Goal: Task Accomplishment & Management: Manage account settings

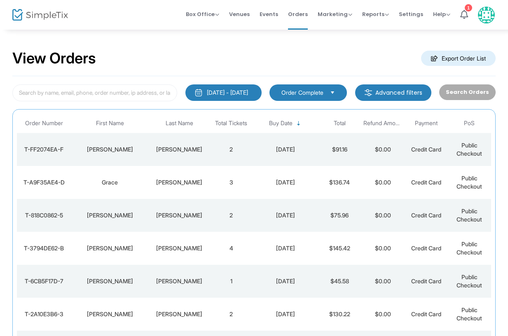
click at [182, 147] on div "[PERSON_NAME]" at bounding box center [179, 150] width 56 height 8
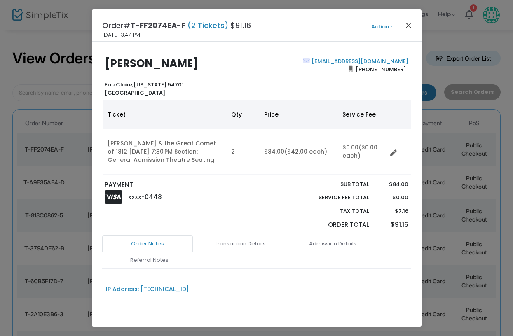
click at [409, 25] on button "Close" at bounding box center [408, 25] width 11 height 11
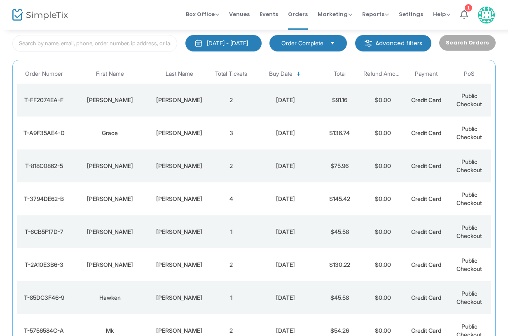
scroll to position [60, 0]
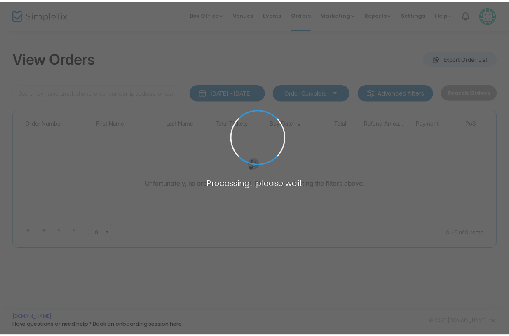
scroll to position [60, 0]
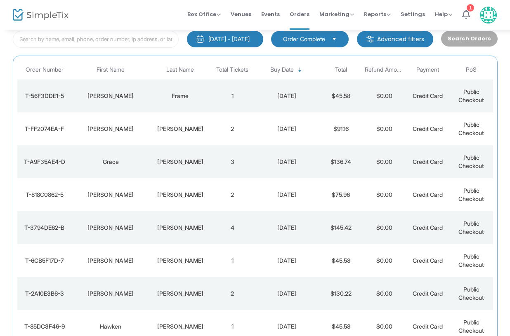
scroll to position [55, 0]
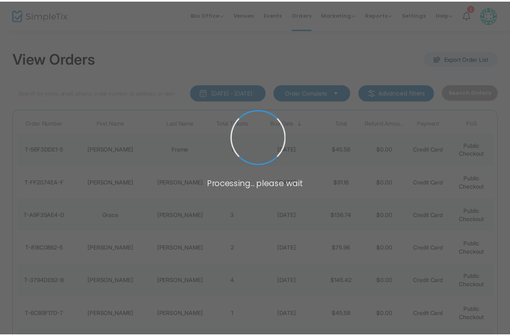
scroll to position [55, 0]
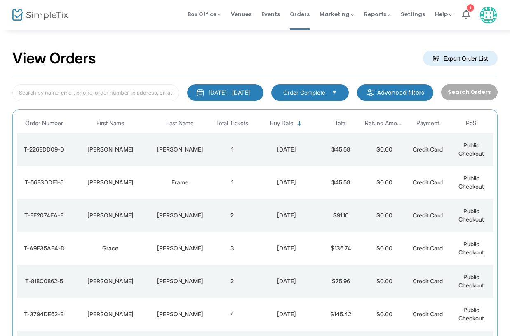
click at [181, 147] on div "[PERSON_NAME]" at bounding box center [180, 150] width 57 height 8
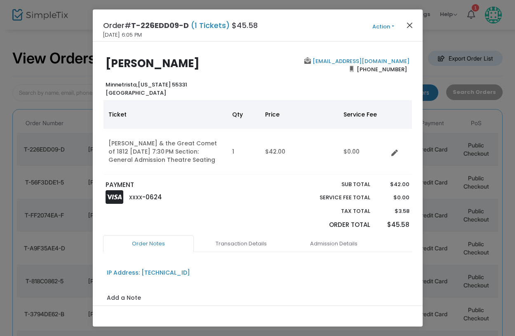
click at [411, 22] on button "Close" at bounding box center [409, 25] width 11 height 11
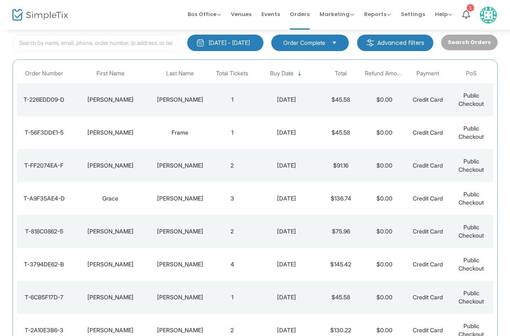
scroll to position [60, 0]
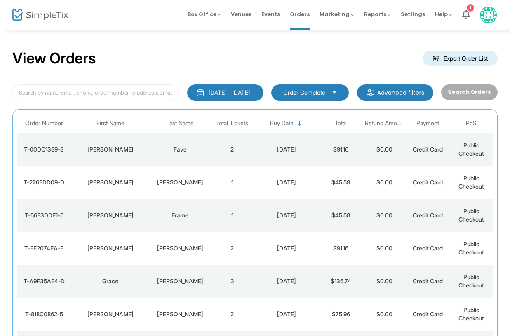
click at [215, 150] on td "2" at bounding box center [231, 149] width 43 height 33
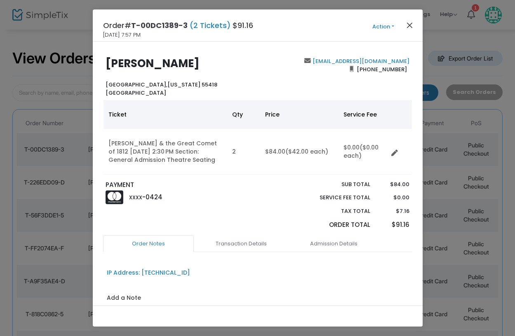
click at [409, 26] on button "Close" at bounding box center [409, 25] width 11 height 11
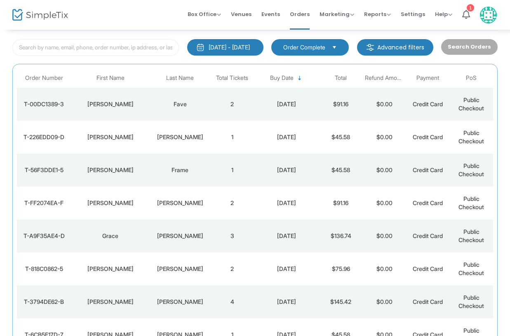
scroll to position [60, 0]
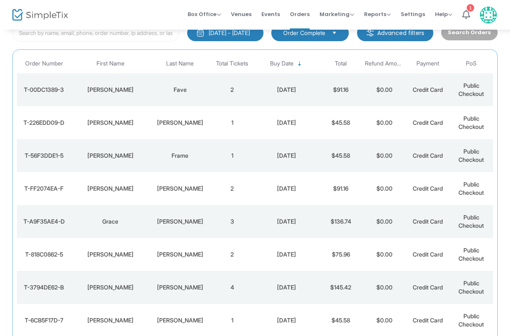
click at [197, 87] on div "Fave" at bounding box center [180, 90] width 57 height 8
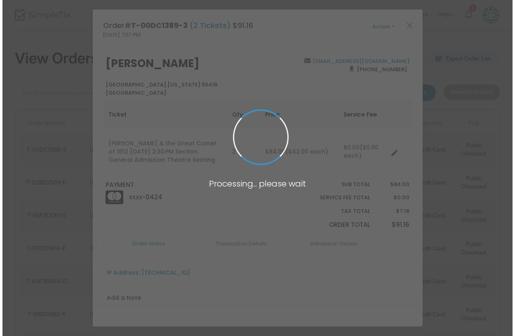
scroll to position [0, 0]
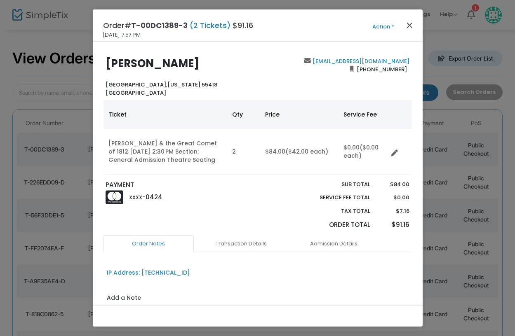
click at [408, 25] on button "Close" at bounding box center [409, 25] width 11 height 11
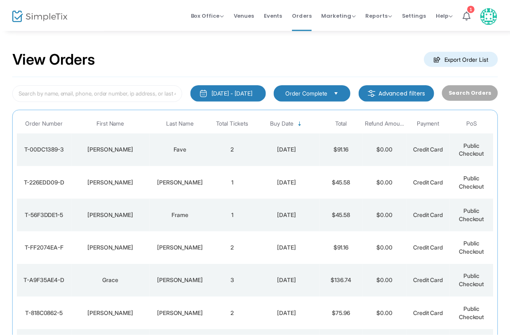
scroll to position [60, 0]
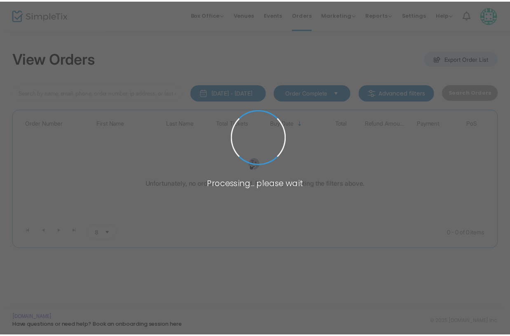
scroll to position [60, 0]
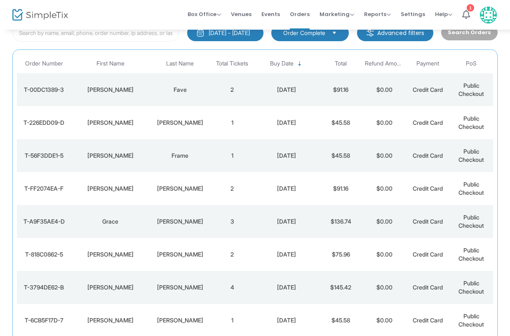
click at [179, 87] on div "Fave" at bounding box center [180, 90] width 57 height 8
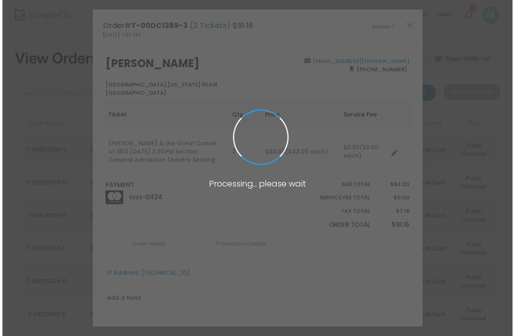
scroll to position [0, 0]
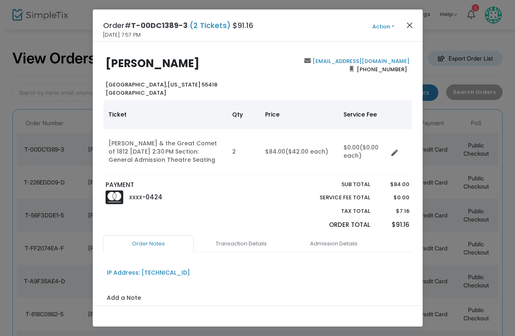
click at [409, 25] on button "Close" at bounding box center [409, 25] width 11 height 11
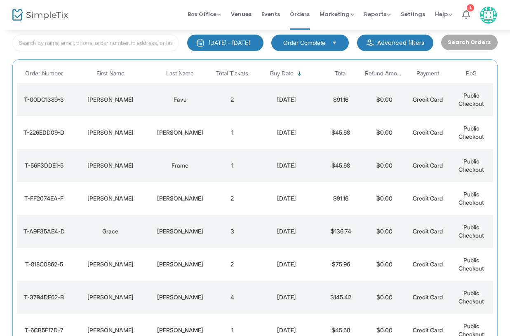
scroll to position [60, 0]
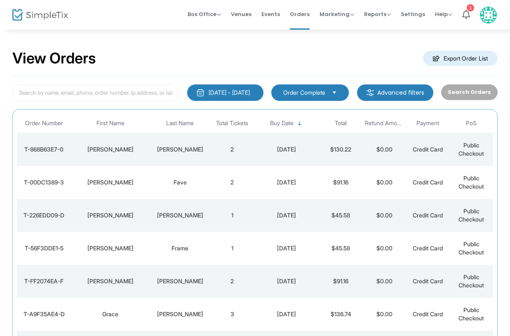
click at [212, 151] on td "2" at bounding box center [231, 149] width 43 height 33
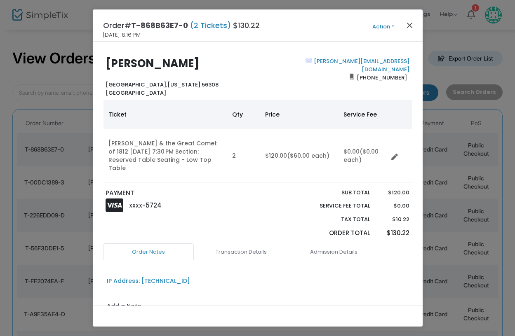
click at [409, 23] on button "Close" at bounding box center [409, 25] width 11 height 11
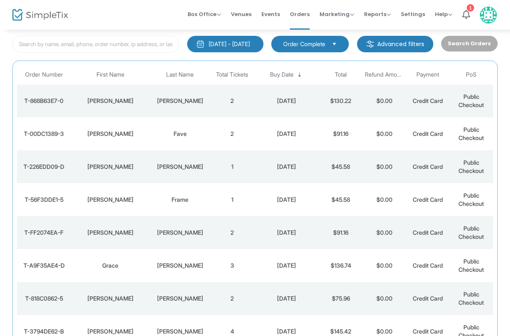
scroll to position [60, 0]
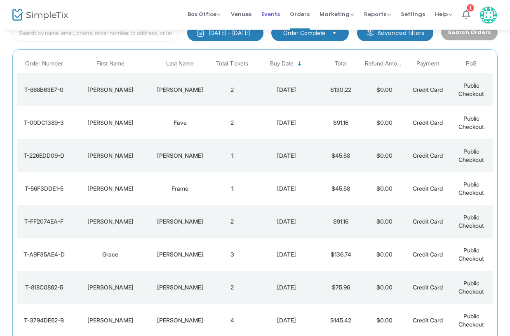
click at [275, 13] on span "Events" at bounding box center [270, 14] width 19 height 21
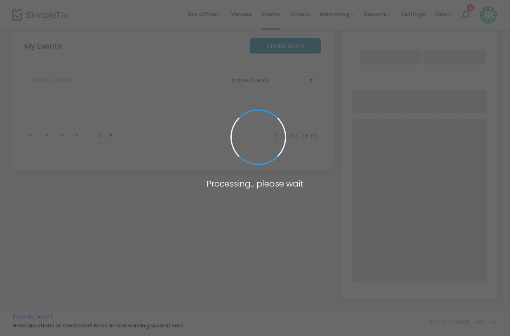
scroll to position [9, 0]
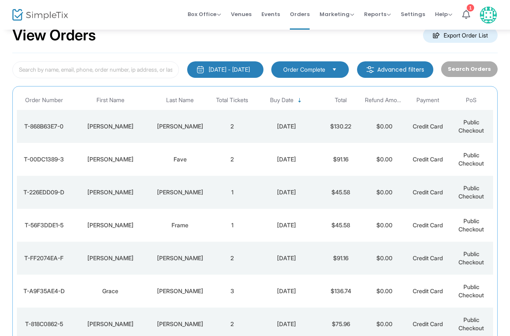
scroll to position [22, 0]
